Goal: Information Seeking & Learning: Check status

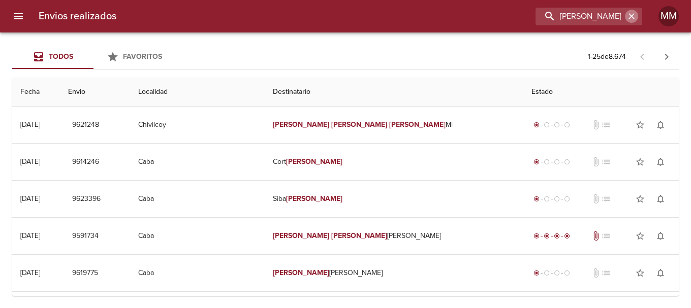
click at [633, 20] on icon "button" at bounding box center [631, 16] width 10 height 10
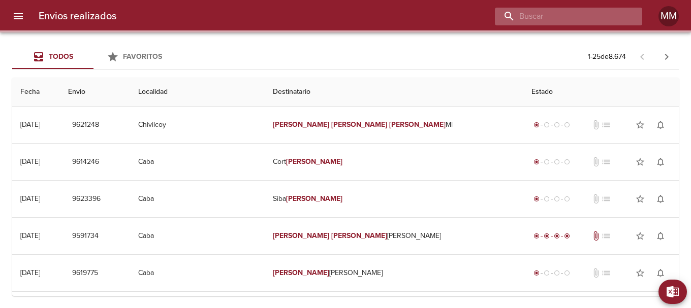
click at [588, 19] on input "buscar" at bounding box center [560, 17] width 130 height 18
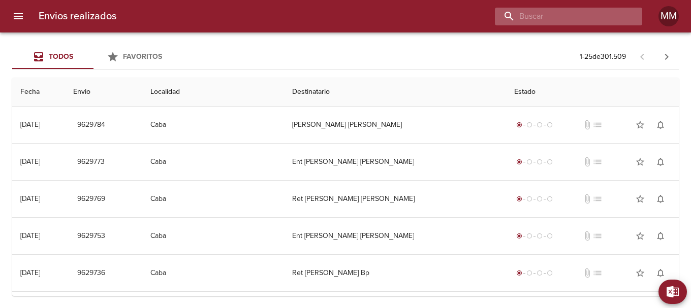
paste input "9600914"
type input "9600914"
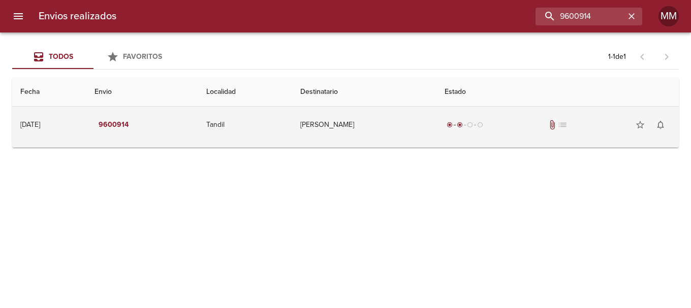
click at [363, 126] on td "[PERSON_NAME]" at bounding box center [364, 125] width 144 height 37
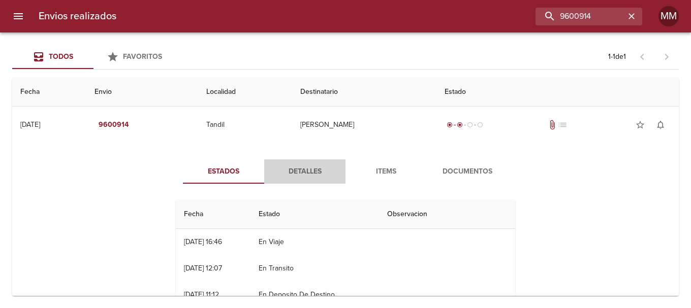
click at [308, 173] on span "Detalles" at bounding box center [304, 172] width 69 height 13
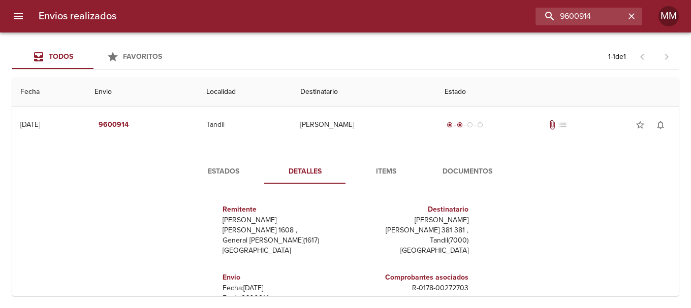
click at [227, 173] on span "Estados" at bounding box center [223, 172] width 69 height 13
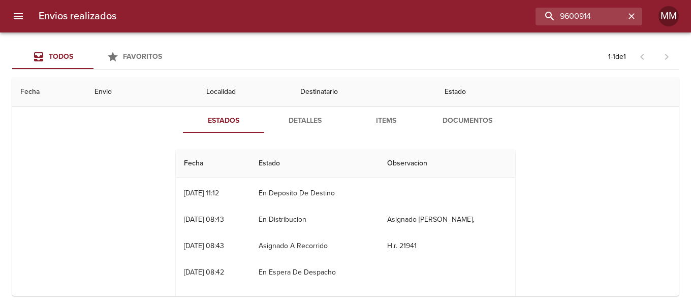
scroll to position [53, 0]
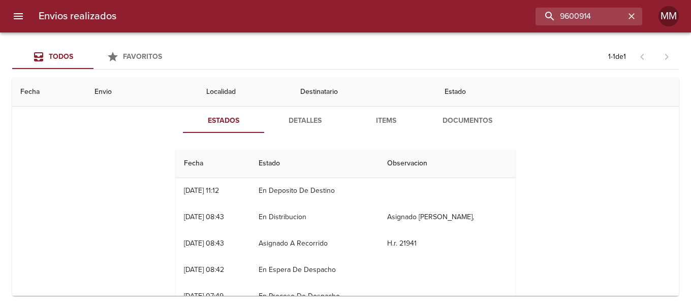
click at [302, 118] on span "Detalles" at bounding box center [304, 121] width 69 height 13
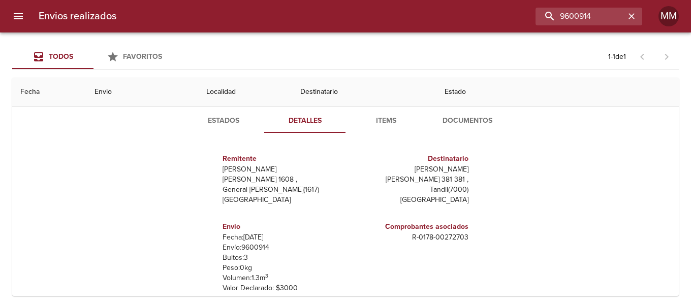
scroll to position [5, 0]
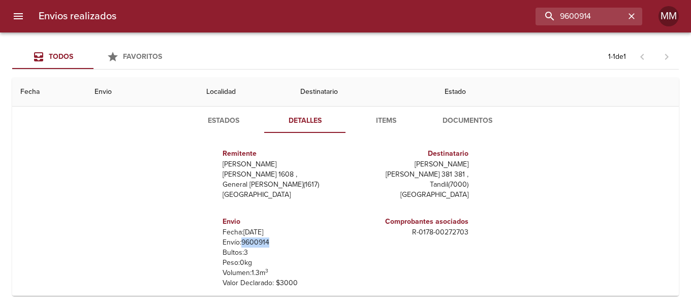
drag, startPoint x: 236, startPoint y: 243, endPoint x: 265, endPoint y: 242, distance: 29.0
click at [265, 242] on p "Envío: 9600914" at bounding box center [282, 243] width 119 height 10
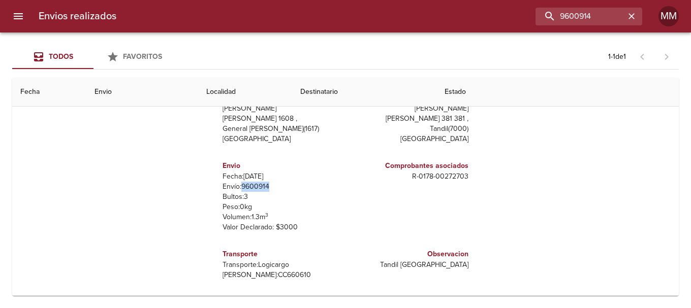
scroll to position [0, 0]
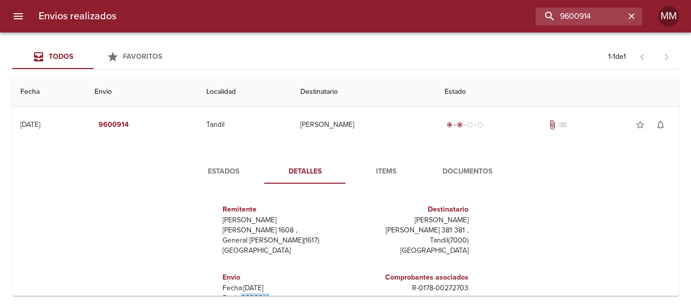
click at [388, 173] on span "Items" at bounding box center [386, 172] width 69 height 13
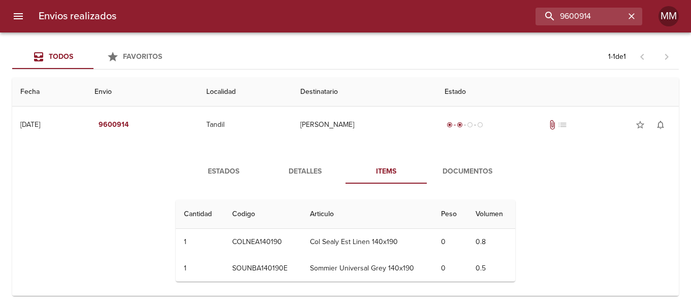
click at [455, 174] on span "Documentos" at bounding box center [467, 172] width 69 height 13
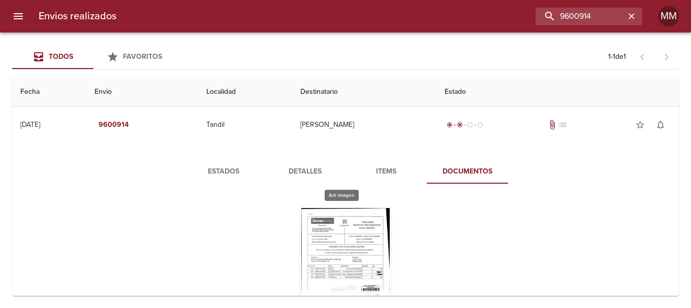
click at [346, 231] on div "Tabla de envíos del cliente" at bounding box center [345, 271] width 91 height 127
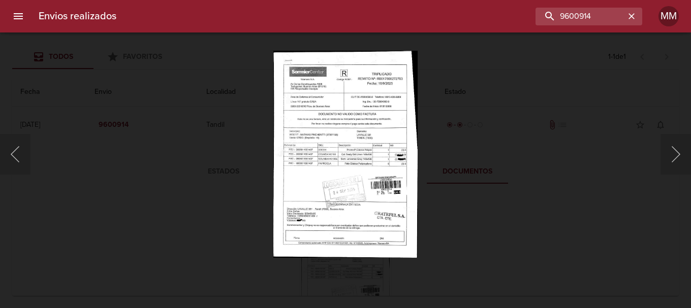
click at [356, 184] on img "Lightbox" at bounding box center [345, 154] width 144 height 207
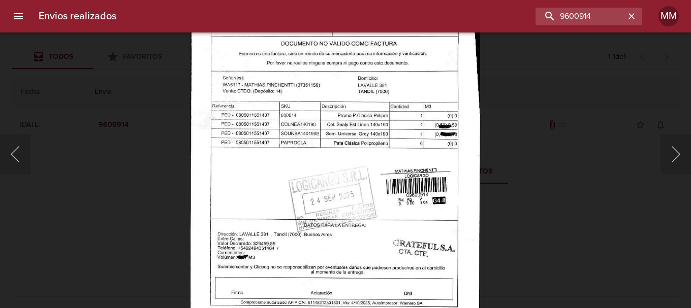
click at [168, 176] on div "Lightbox" at bounding box center [345, 154] width 691 height 308
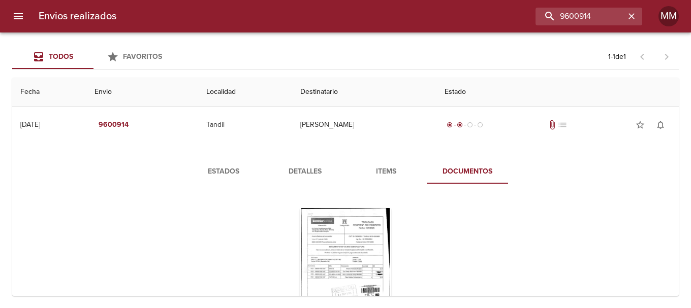
click at [225, 169] on span "Estados" at bounding box center [223, 172] width 69 height 13
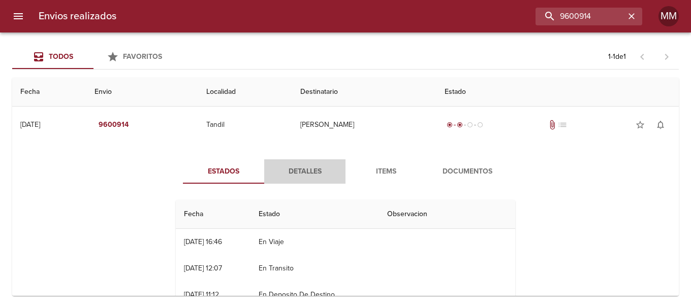
click at [293, 171] on span "Detalles" at bounding box center [304, 172] width 69 height 13
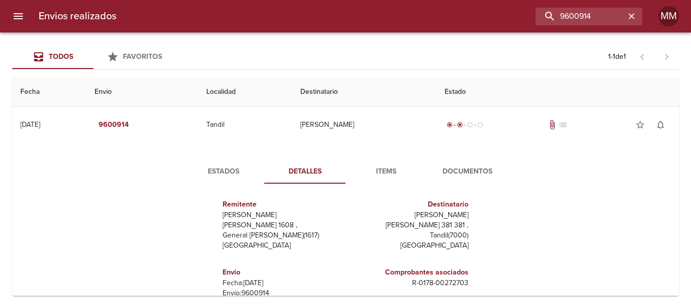
scroll to position [102, 0]
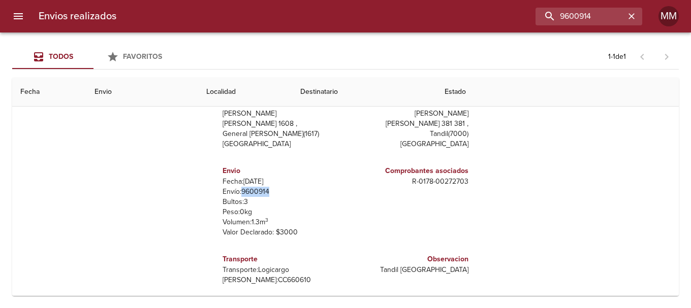
drag, startPoint x: 236, startPoint y: 191, endPoint x: 269, endPoint y: 190, distance: 33.6
click at [269, 190] on p "Envío: 9600914" at bounding box center [282, 192] width 119 height 10
copy p "9600914"
drag, startPoint x: 403, startPoint y: 182, endPoint x: 471, endPoint y: 182, distance: 67.6
click at [471, 182] on div "Remitente Wamaro Tortuguitas Raul [STREET_ADDRESS][PERSON_NAME] Destinatario [P…" at bounding box center [346, 191] width 348 height 203
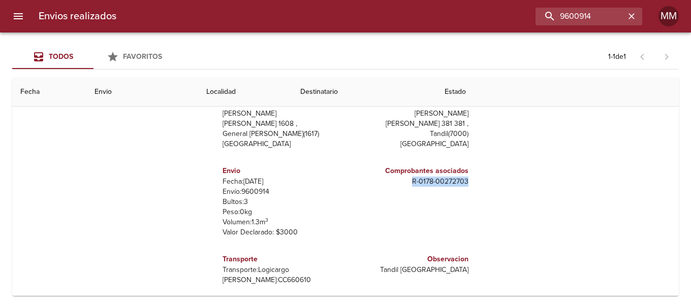
copy p "R - 0178 - 00272703"
drag, startPoint x: 417, startPoint y: 110, endPoint x: 465, endPoint y: 117, distance: 48.9
click at [465, 117] on div "Remitente Wamaro Tortuguitas Raul [STREET_ADDRESS][PERSON_NAME] Destinatario [P…" at bounding box center [346, 191] width 348 height 203
copy p "[PERSON_NAME]"
